Goal: Task Accomplishment & Management: Manage account settings

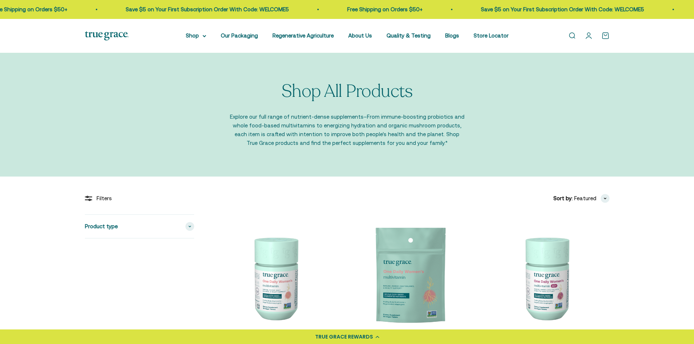
click at [587, 35] on link "Open account page" at bounding box center [589, 36] width 8 height 8
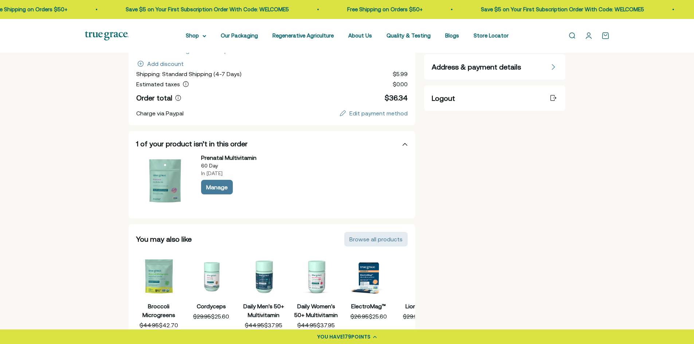
scroll to position [146, 0]
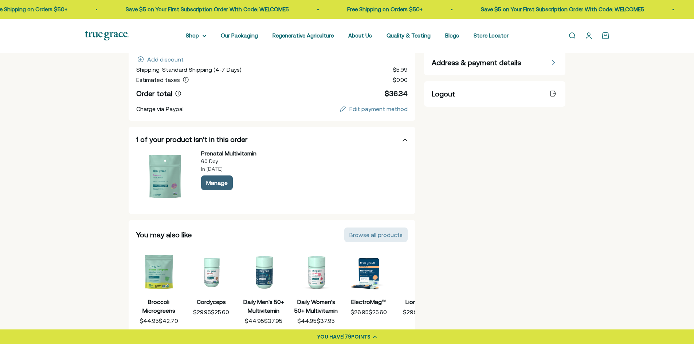
click at [218, 184] on div "Manage" at bounding box center [217, 183] width 22 height 6
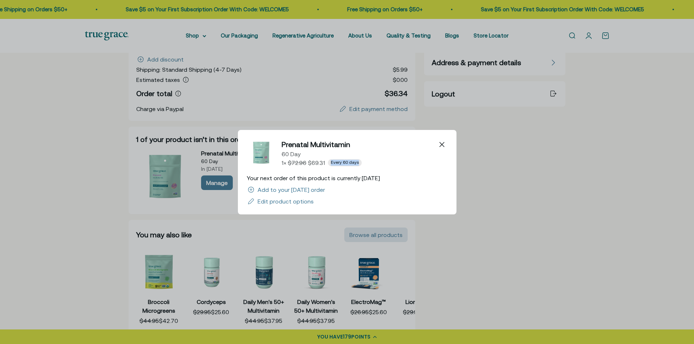
drag, startPoint x: 331, startPoint y: 162, endPoint x: 358, endPoint y: 161, distance: 27.7
click at [358, 161] on span "Every 60 days" at bounding box center [345, 162] width 34 height 7
click at [442, 147] on icon "Close" at bounding box center [442, 144] width 5 height 5
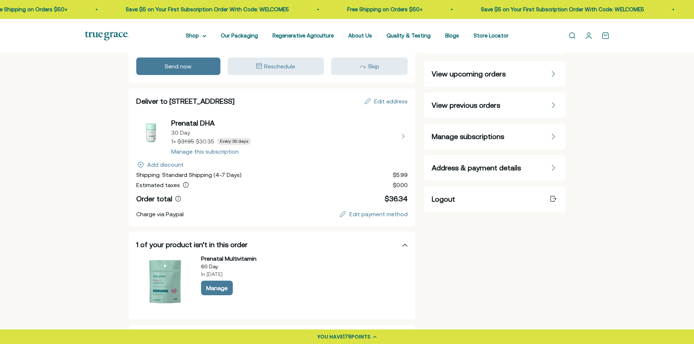
scroll to position [0, 0]
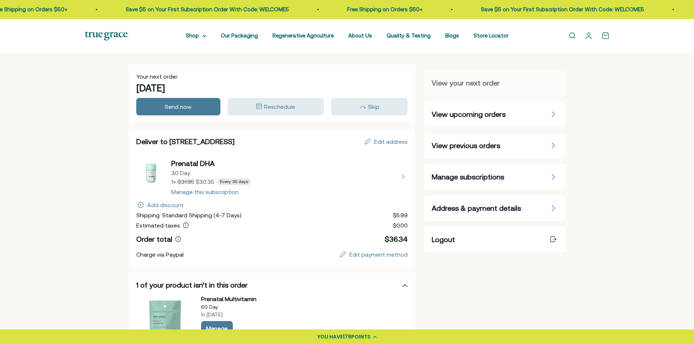
click at [488, 151] on span "View previous orders" at bounding box center [466, 146] width 69 height 10
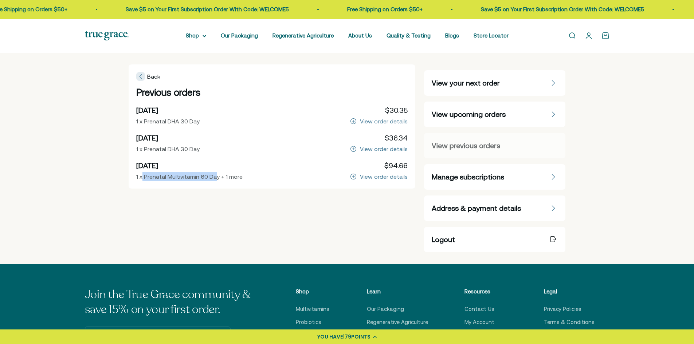
drag, startPoint x: 216, startPoint y: 176, endPoint x: 141, endPoint y: 177, distance: 74.7
click at [141, 177] on span "1 x Prenatal Multivitamin 60 Day + 1 more" at bounding box center [189, 176] width 106 height 7
click at [367, 176] on div "View order details" at bounding box center [384, 177] width 48 height 6
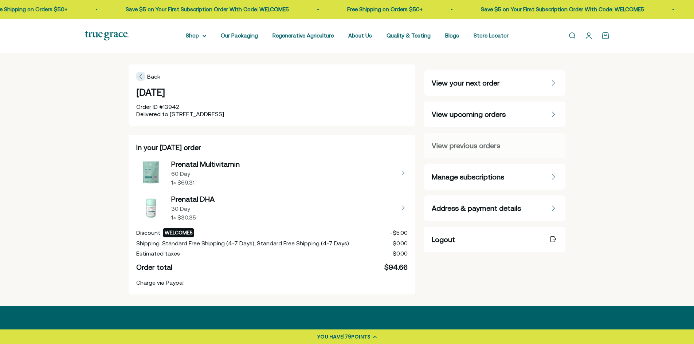
click at [223, 169] on button "view details about Prenatal Multivitamin 60 Day 1 × $69.31" at bounding box center [272, 173] width 272 height 29
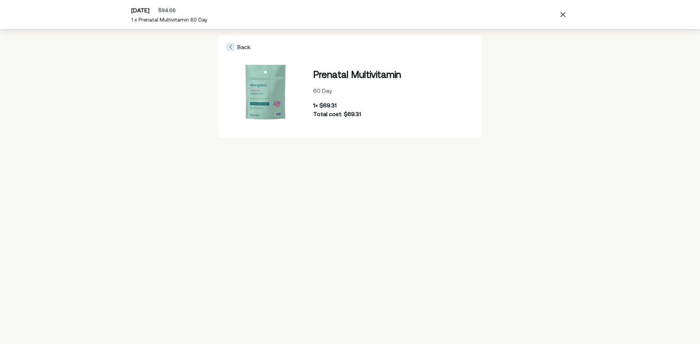
click at [247, 48] on span "Back" at bounding box center [243, 47] width 13 height 7
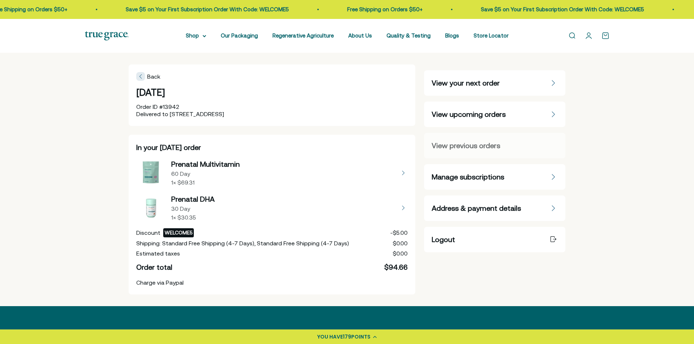
click at [496, 179] on span "Manage subscriptions" at bounding box center [468, 177] width 73 height 10
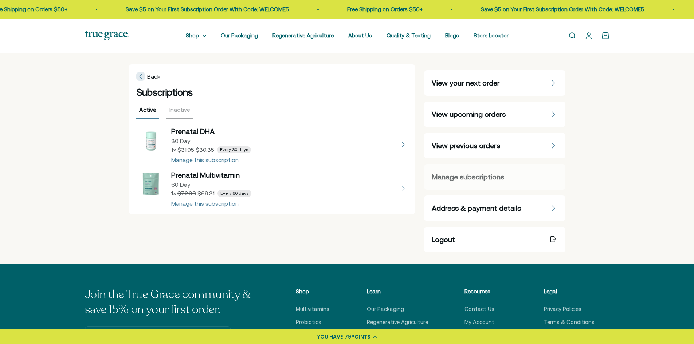
click at [266, 183] on button "view details about Prenatal Multivitamin 60 Day 1 × $69.31 Every 60 days" at bounding box center [272, 188] width 272 height 36
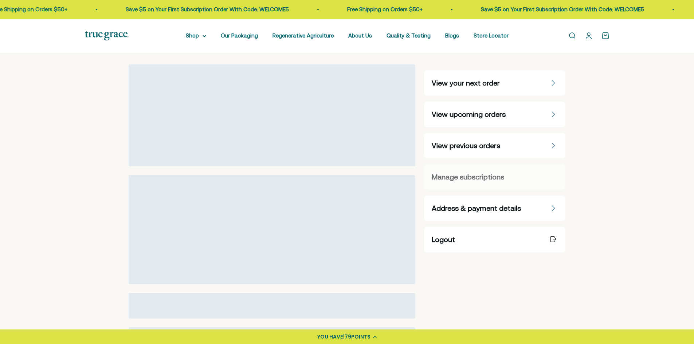
select select "60 Day"
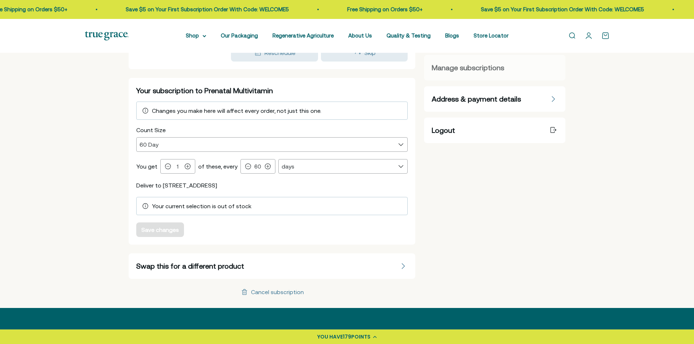
scroll to position [73, 0]
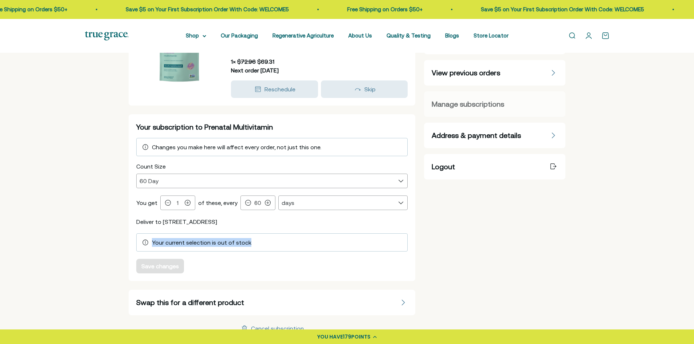
drag, startPoint x: 249, startPoint y: 243, endPoint x: 152, endPoint y: 243, distance: 97.3
click at [152, 243] on div "Your current selection is out of stock" at bounding box center [272, 242] width 262 height 9
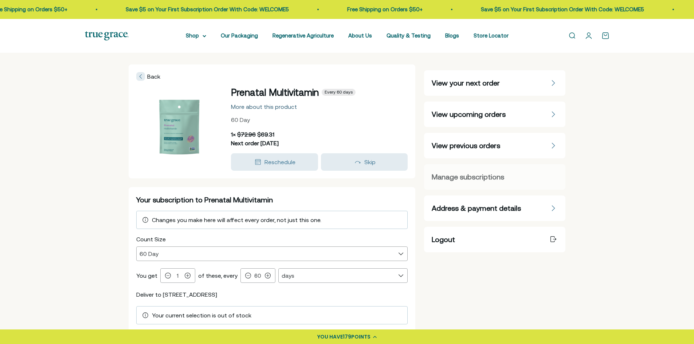
drag, startPoint x: 263, startPoint y: 105, endPoint x: 250, endPoint y: 107, distance: 13.6
click at [250, 107] on div "More about this product" at bounding box center [264, 107] width 66 height 6
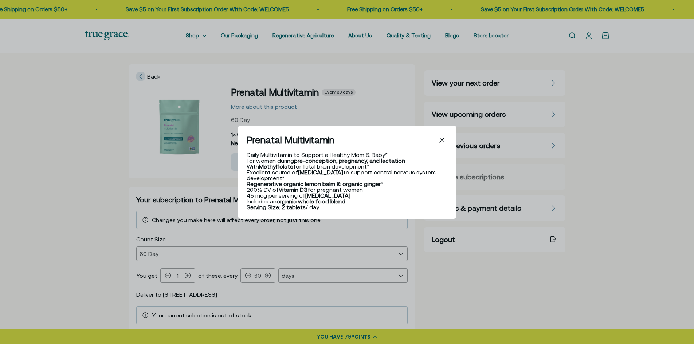
scroll to position [0, 0]
click at [441, 141] on icon "Close" at bounding box center [442, 140] width 4 height 4
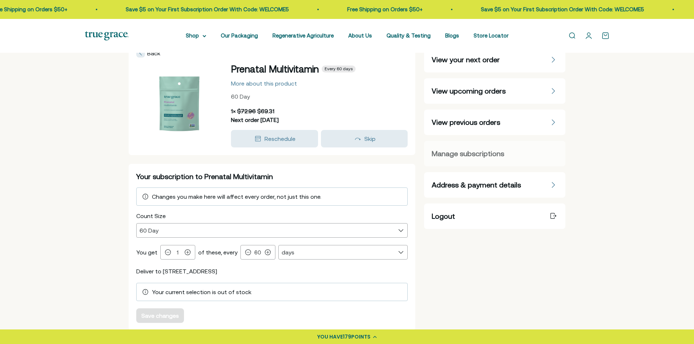
scroll to position [36, 0]
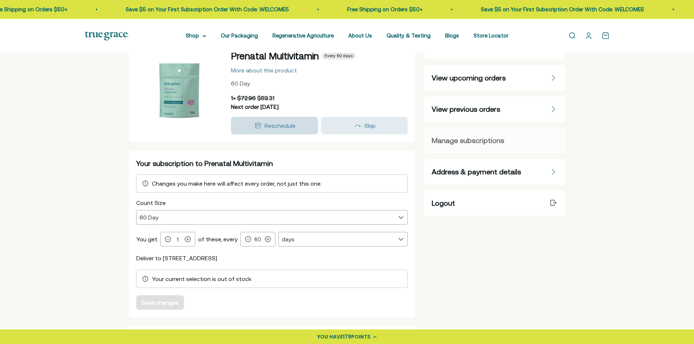
click at [284, 125] on span "Reschedule" at bounding box center [280, 125] width 31 height 7
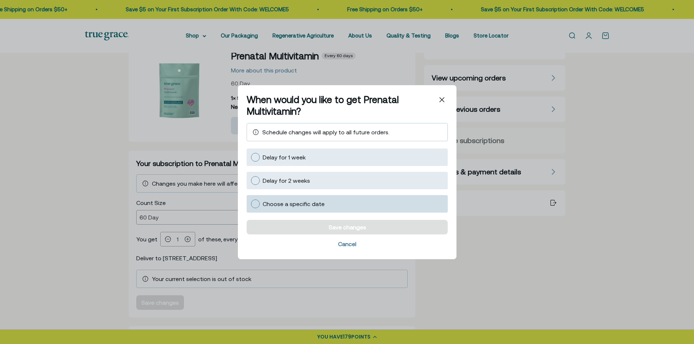
click at [274, 207] on div "Choose a specific date" at bounding box center [353, 203] width 181 height 9
click at [251, 204] on input "Choose a specific date" at bounding box center [251, 204] width 0 height 0
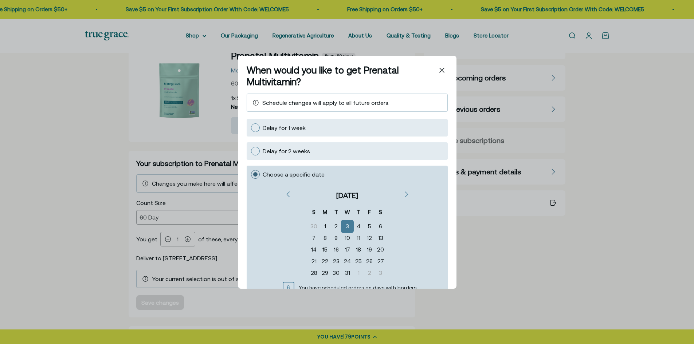
scroll to position [5, 0]
click at [290, 195] on icon "Go to the previous month November 2025" at bounding box center [288, 194] width 4 height 6
click at [290, 195] on icon "Go to the previous month October 2025" at bounding box center [288, 194] width 4 height 6
click at [333, 251] on div "14" at bounding box center [336, 250] width 11 height 12
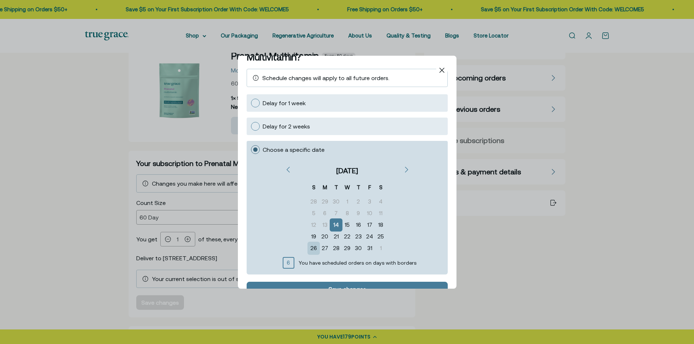
scroll to position [57, 0]
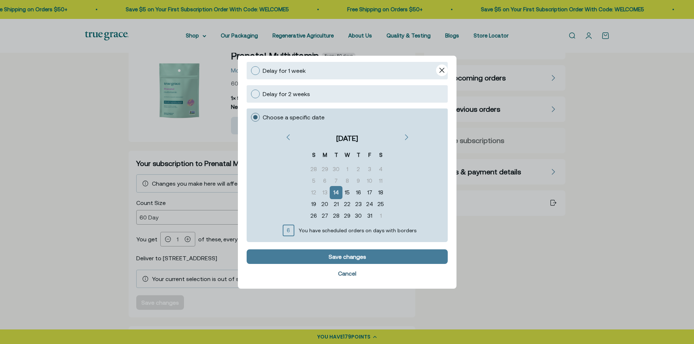
click at [355, 279] on span "Cancel" at bounding box center [347, 273] width 201 height 13
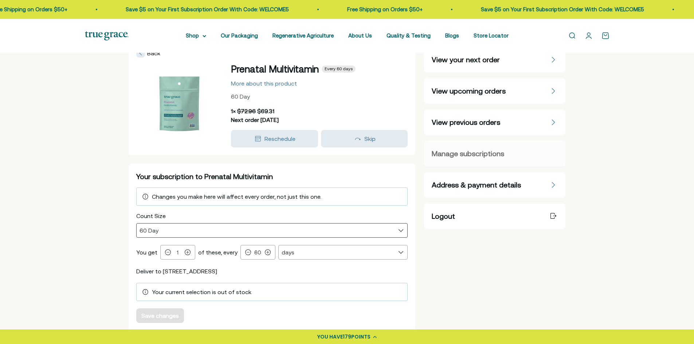
scroll to position [0, 0]
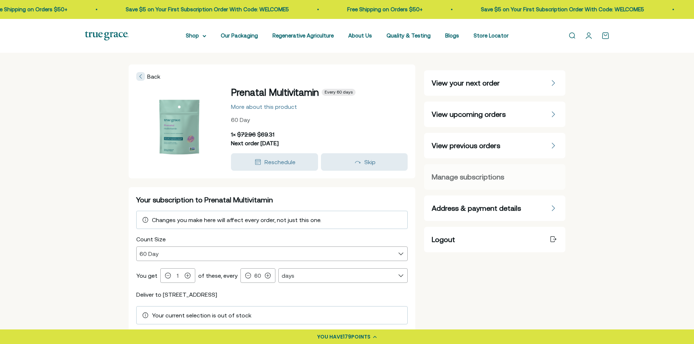
click at [446, 90] on div "View your next order" at bounding box center [494, 83] width 141 height 26
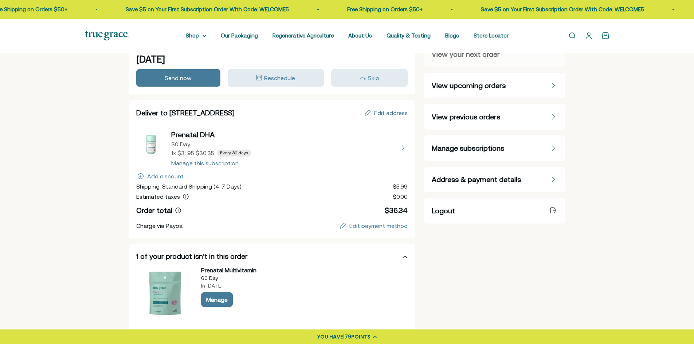
scroll to position [73, 0]
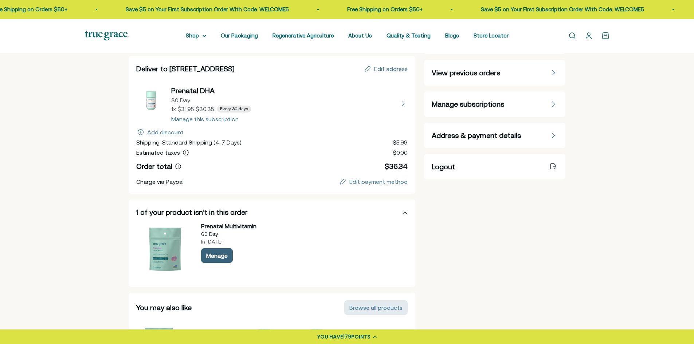
click at [220, 258] on div "Manage" at bounding box center [217, 256] width 22 height 6
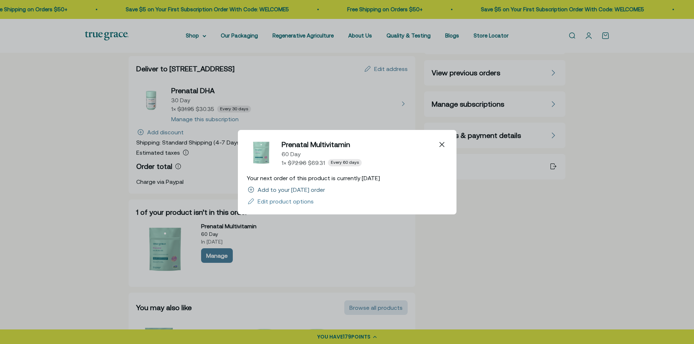
click at [298, 188] on div "Add to your November 3 order" at bounding box center [291, 190] width 67 height 6
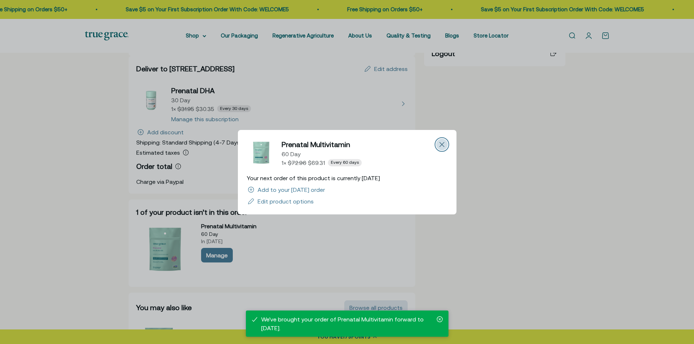
click at [442, 144] on icon "Close" at bounding box center [442, 144] width 4 height 4
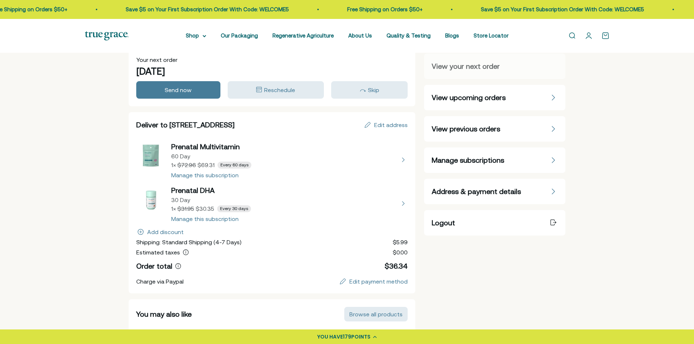
scroll to position [4, 0]
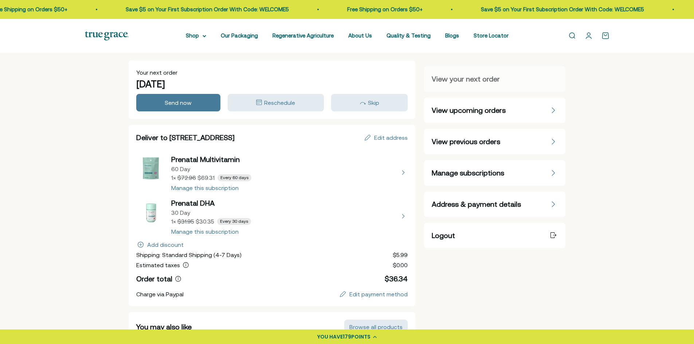
click at [209, 232] on button "view details about Prenatal DHA 30 Day 1 × $30.35 Every 30 days" at bounding box center [272, 216] width 272 height 36
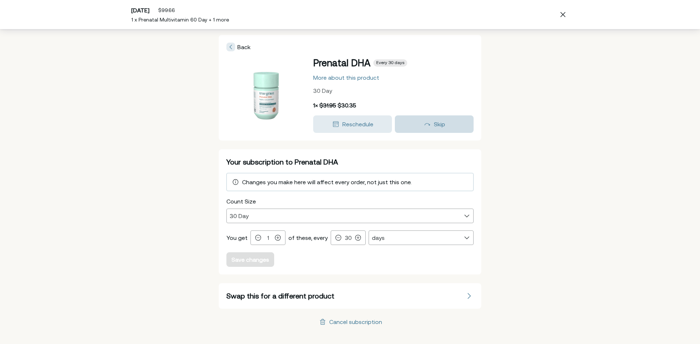
click at [435, 126] on span "Skip" at bounding box center [439, 124] width 11 height 7
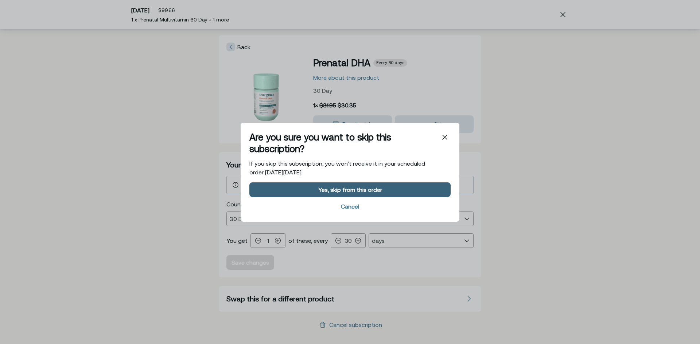
click at [349, 191] on div "Yes, skip from this order" at bounding box center [350, 190] width 64 height 6
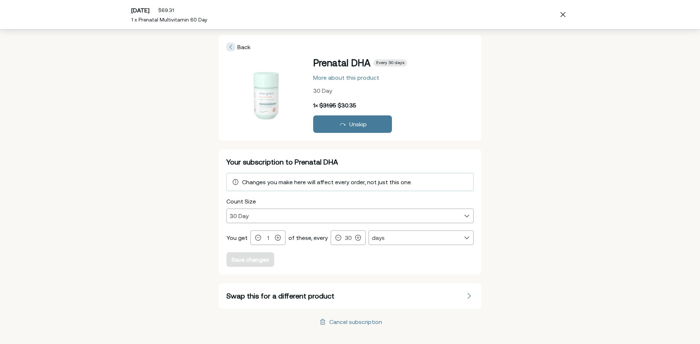
click at [230, 42] on div "Back Prenatal DHA Every 30 days More about this product 30 Day 1 × $31.95 $30.3…" at bounding box center [350, 88] width 262 height 106
click at [231, 45] on icon at bounding box center [230, 47] width 3 height 6
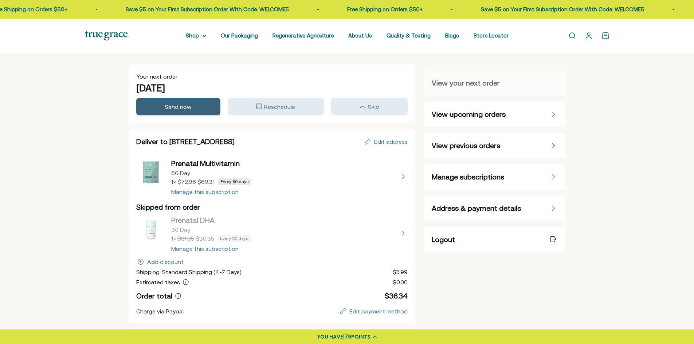
click at [175, 107] on span "Send now" at bounding box center [178, 107] width 27 height 7
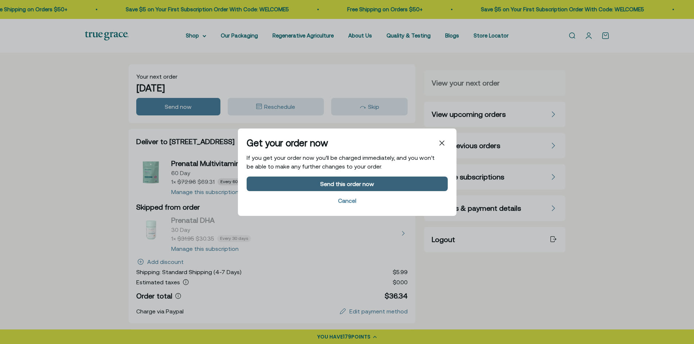
click at [315, 187] on div "Send this order now" at bounding box center [347, 184] width 191 height 6
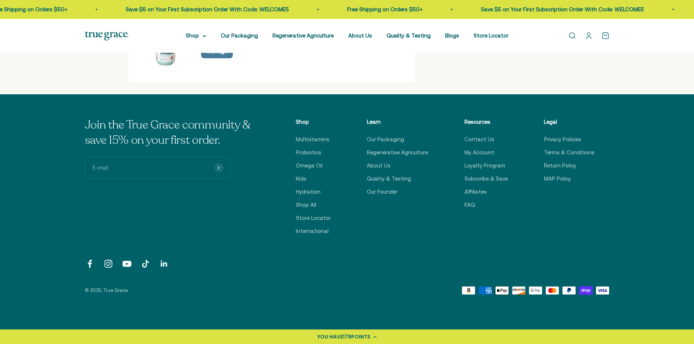
scroll to position [364, 0]
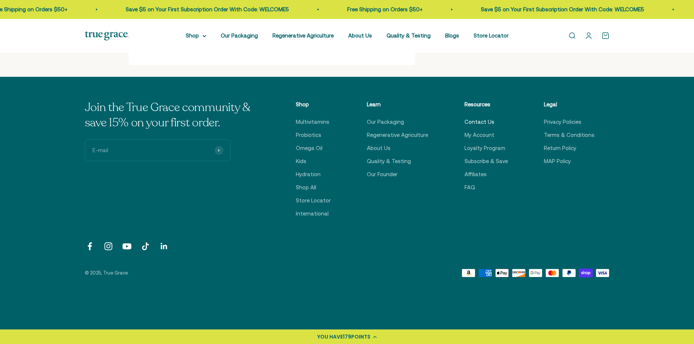
drag, startPoint x: 475, startPoint y: 119, endPoint x: 466, endPoint y: 120, distance: 8.4
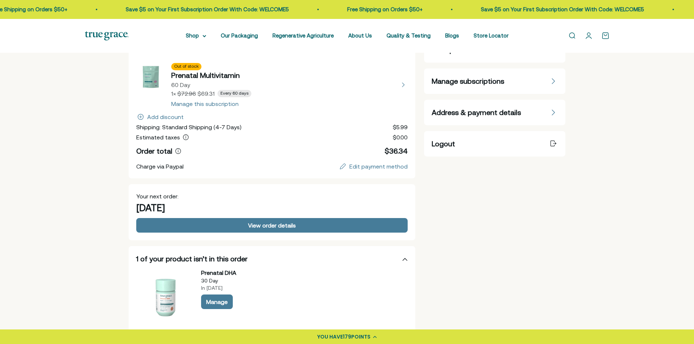
scroll to position [0, 0]
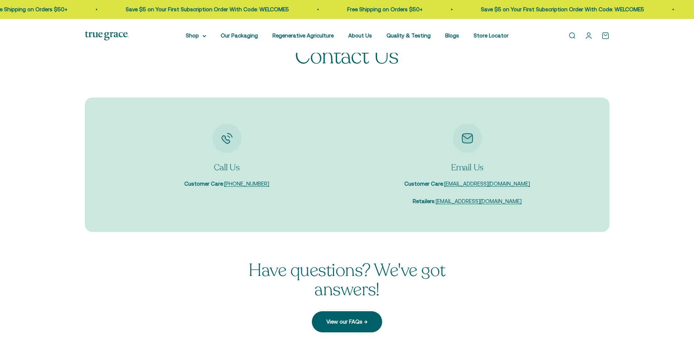
scroll to position [73, 0]
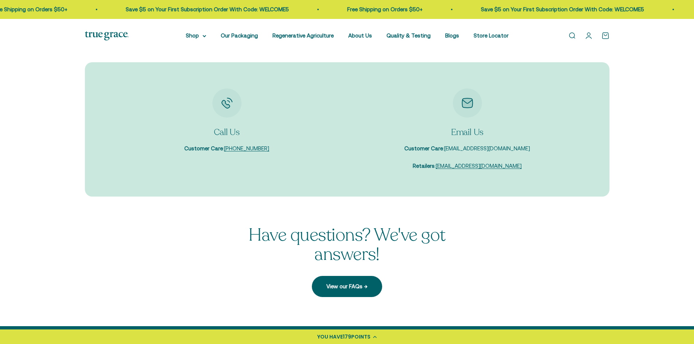
click at [472, 150] on link "[EMAIL_ADDRESS][DOMAIN_NAME]" at bounding box center [487, 148] width 86 height 6
drag, startPoint x: 522, startPoint y: 150, endPoint x: 455, endPoint y: 151, distance: 67.4
click at [455, 151] on div "Email Us Customer Care : care@truegracehealth.com Retailers : sales@truegracehe…" at bounding box center [468, 130] width 226 height 82
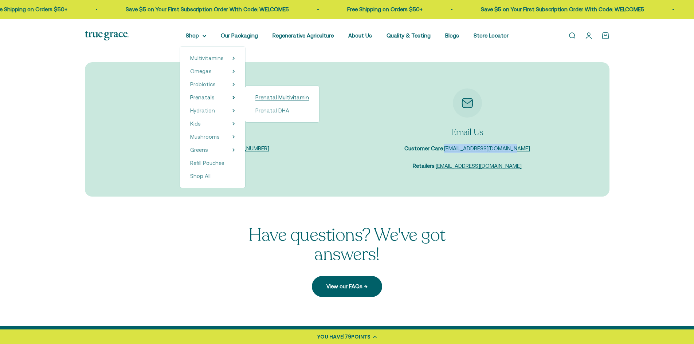
click at [280, 99] on span "Prenatal Multivitamin" at bounding box center [282, 97] width 54 height 6
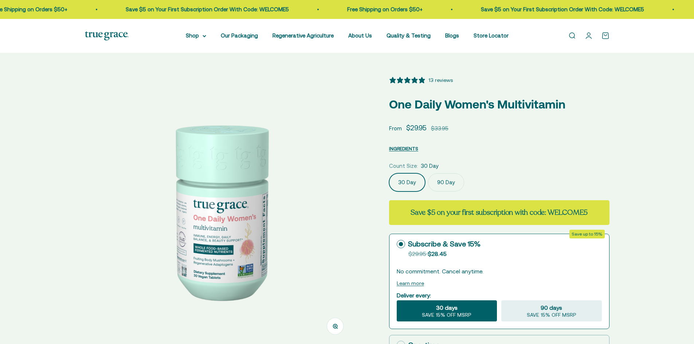
select select "3"
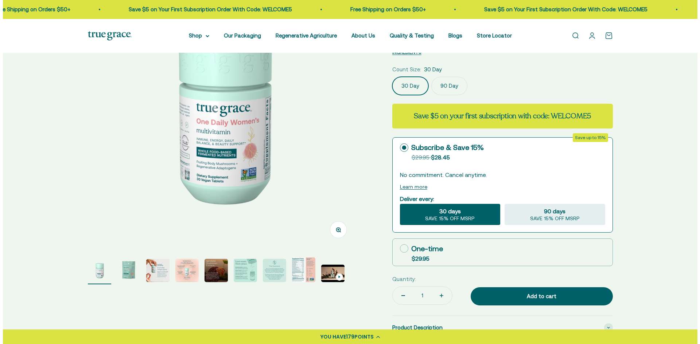
scroll to position [109, 0]
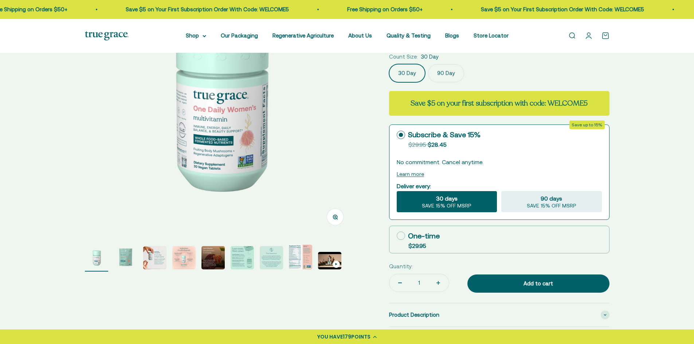
click at [410, 243] on span "$29.95" at bounding box center [418, 246] width 18 height 7
click at [397, 236] on input "One-time $29.95" at bounding box center [397, 236] width 0 height 0
radio input "true"
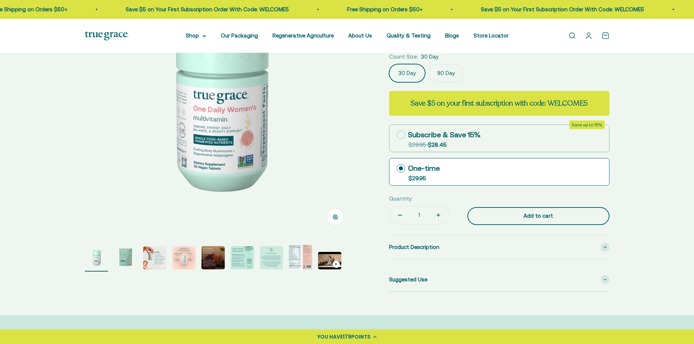
click at [505, 219] on div "Add to cart" at bounding box center [538, 216] width 113 height 9
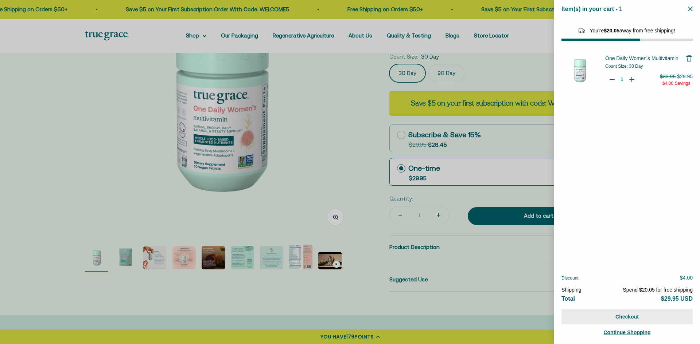
select select "40058329235648"
select select "44163639509206"
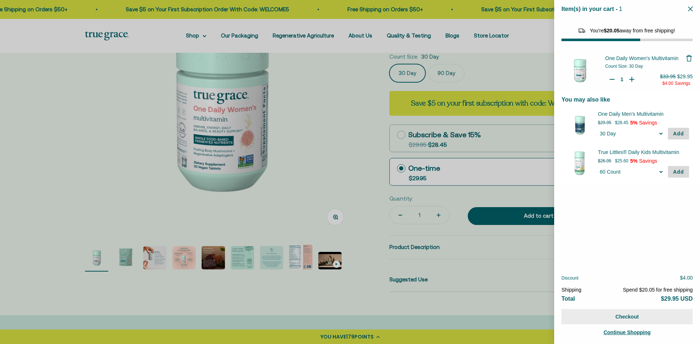
click at [630, 314] on button "Checkout" at bounding box center [626, 316] width 131 height 15
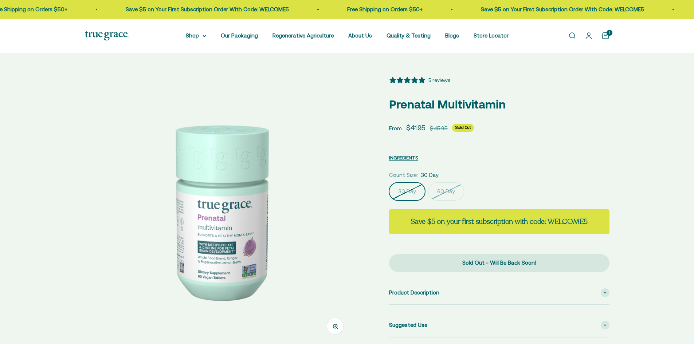
select select "3"
